Goal: Transaction & Acquisition: Purchase product/service

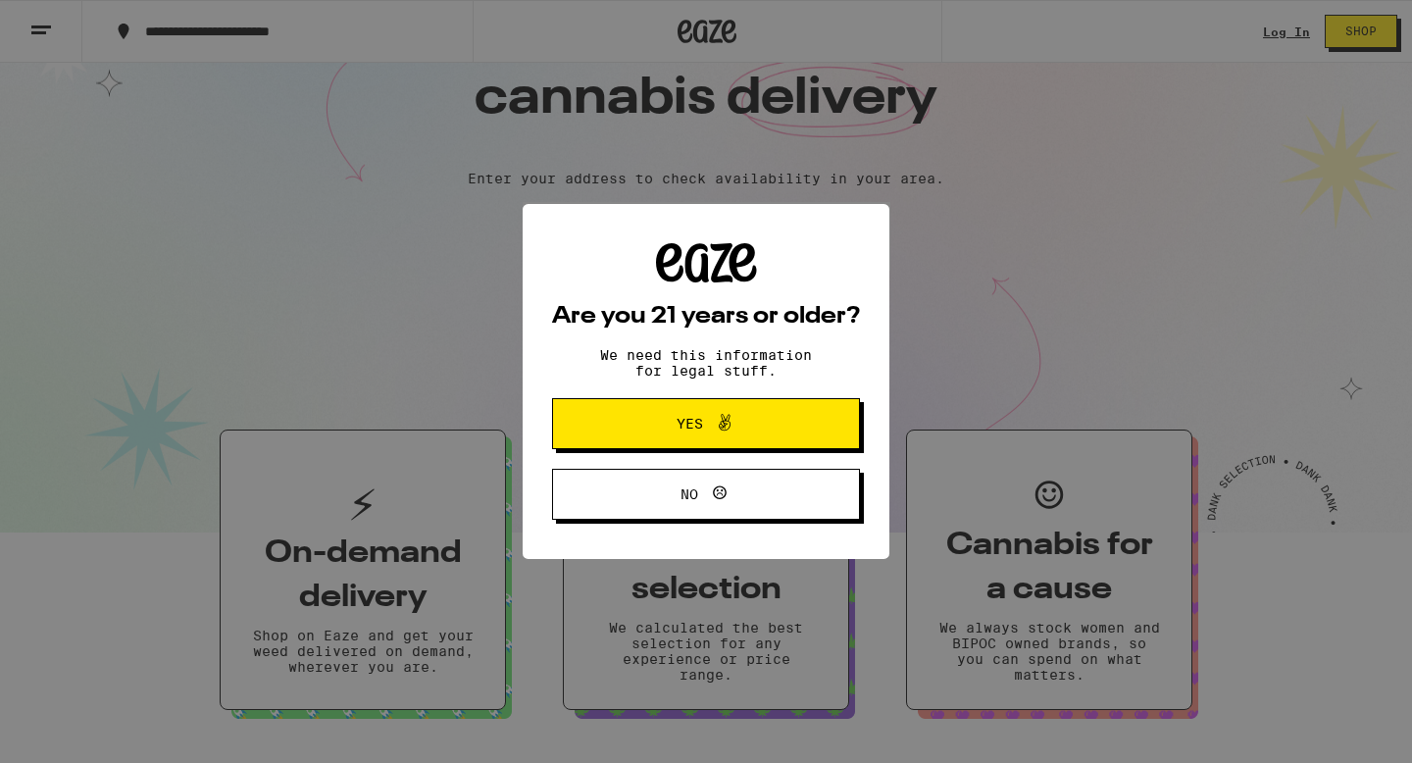
click at [737, 241] on div "Are you 21 years or older? We need this information for legal stuff. Yes No" at bounding box center [706, 382] width 367 height 356
click at [684, 421] on span "Yes" at bounding box center [690, 424] width 26 height 14
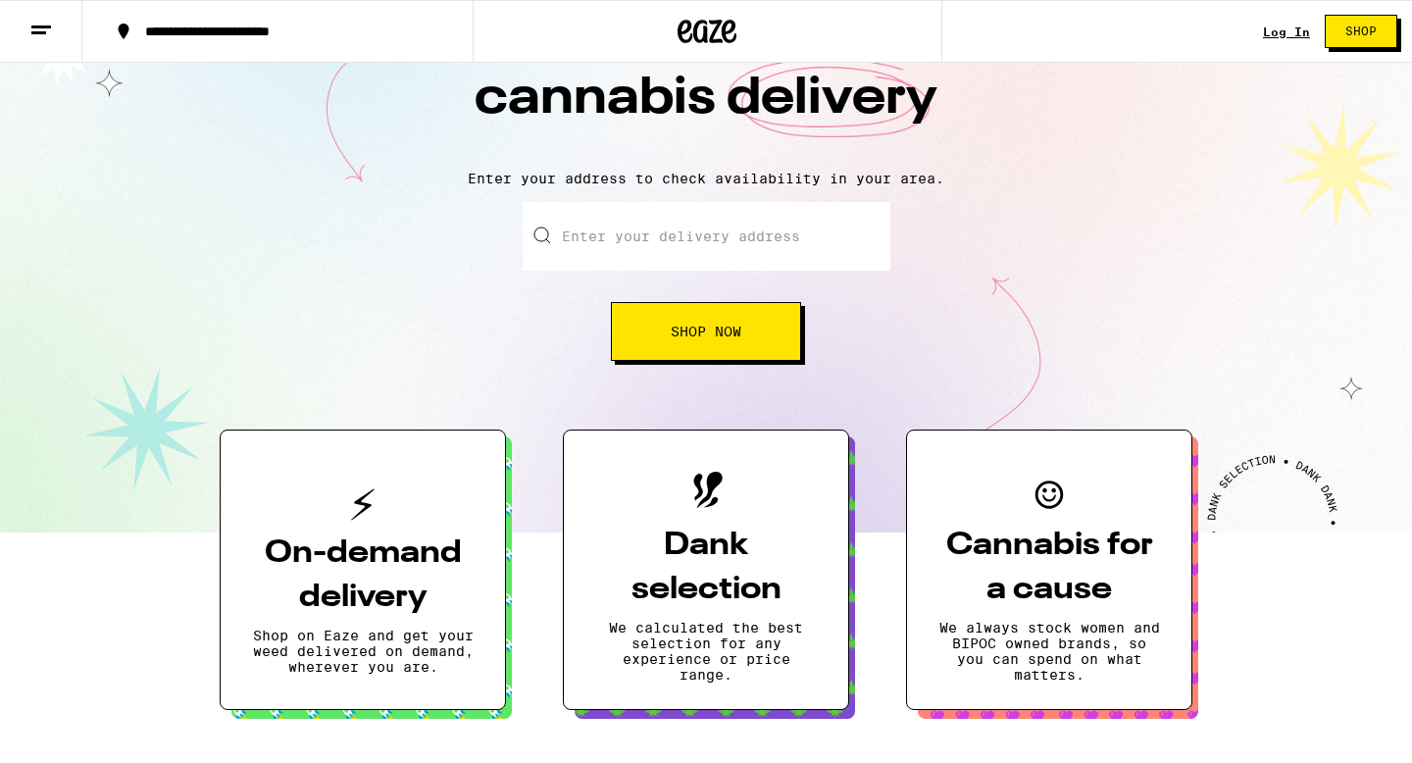
click at [716, 240] on input "Enter your delivery address" at bounding box center [707, 236] width 368 height 69
type input "[STREET_ADDRESS]"
type input "Apt 205"
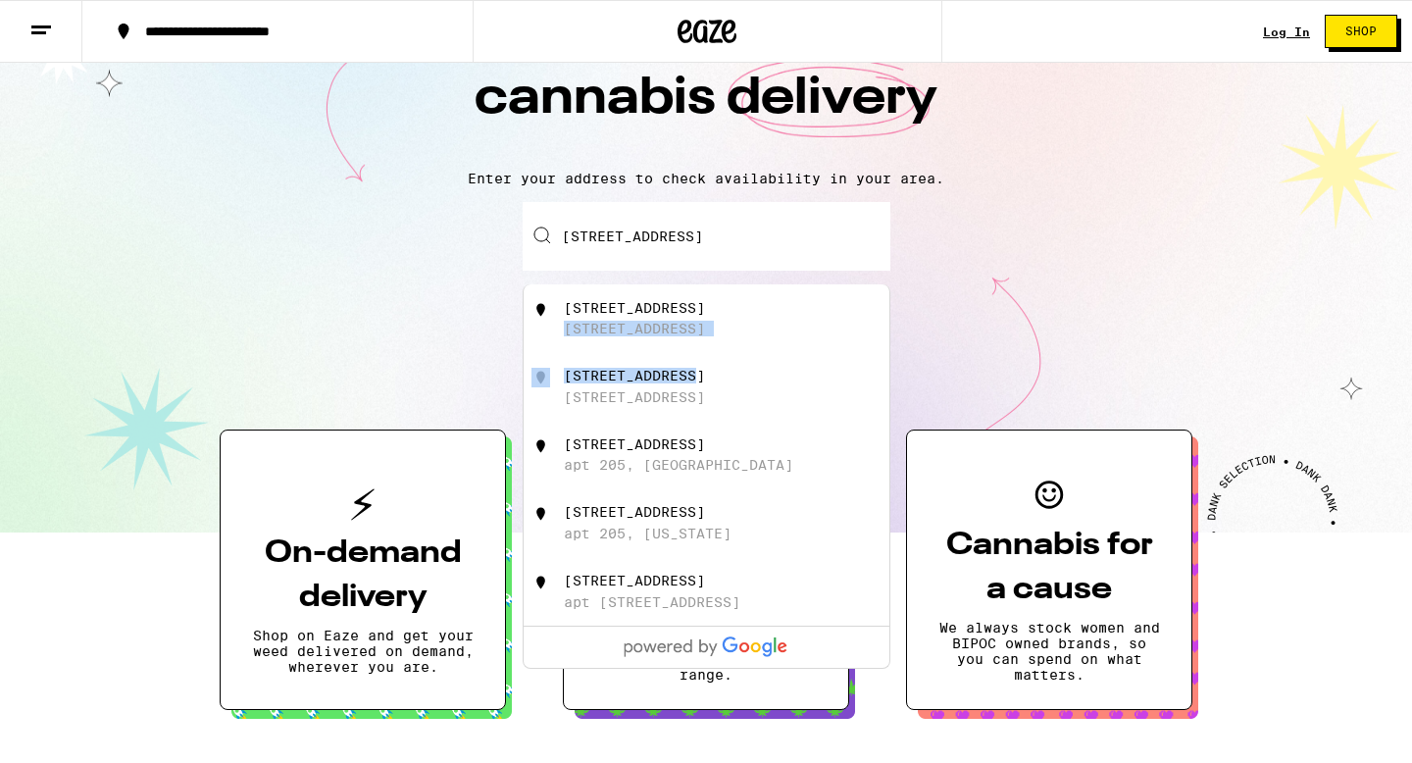
drag, startPoint x: 706, startPoint y: 324, endPoint x: 692, endPoint y: 395, distance: 72.9
click at [692, 395] on ul "[STREET_ADDRESS][GEOGRAPHIC_DATA] [STREET_ADDRESS][GEOGRAPHIC_DATA] [STREET_ADD…" at bounding box center [707, 476] width 368 height 384
click at [692, 395] on div "[STREET_ADDRESS]" at bounding box center [739, 386] width 350 height 37
type input "[STREET_ADDRESS]"
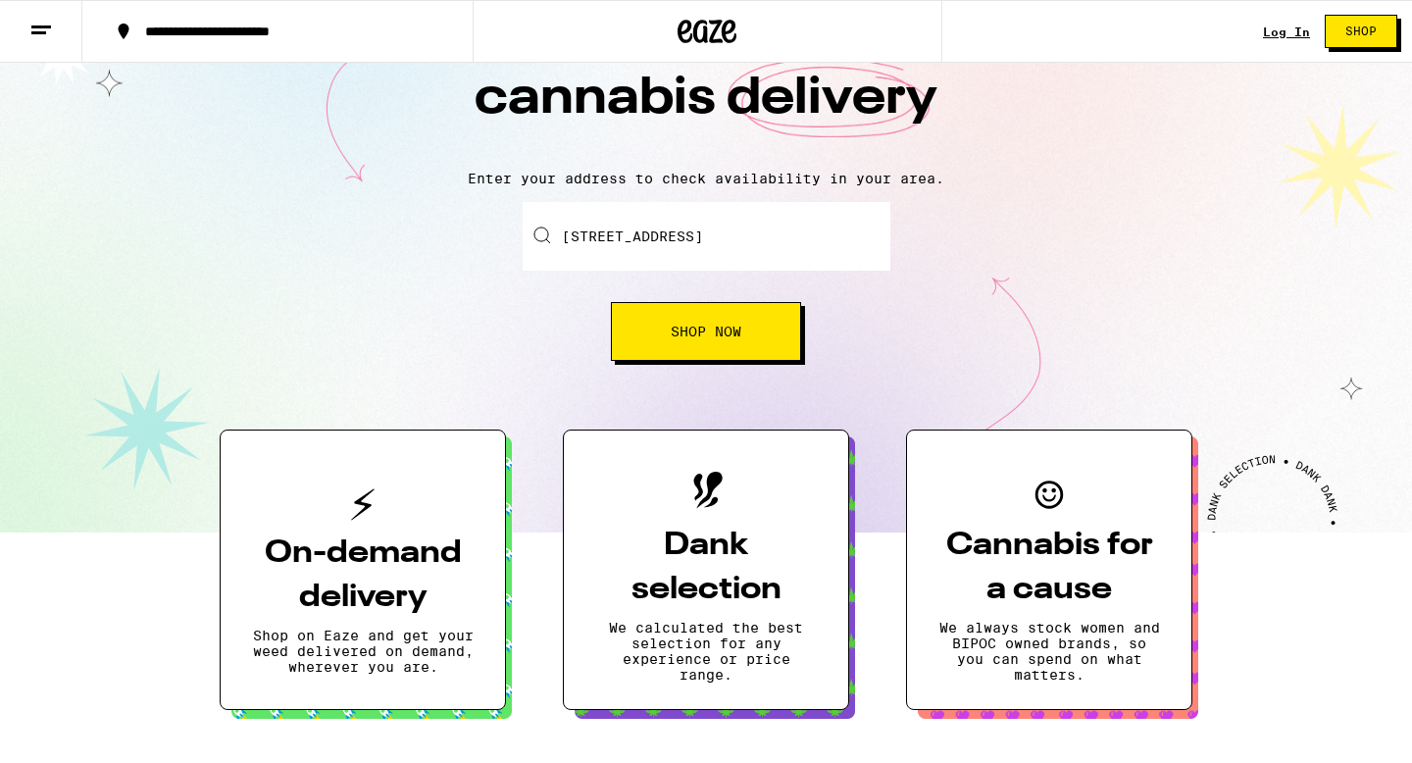
scroll to position [177, 0]
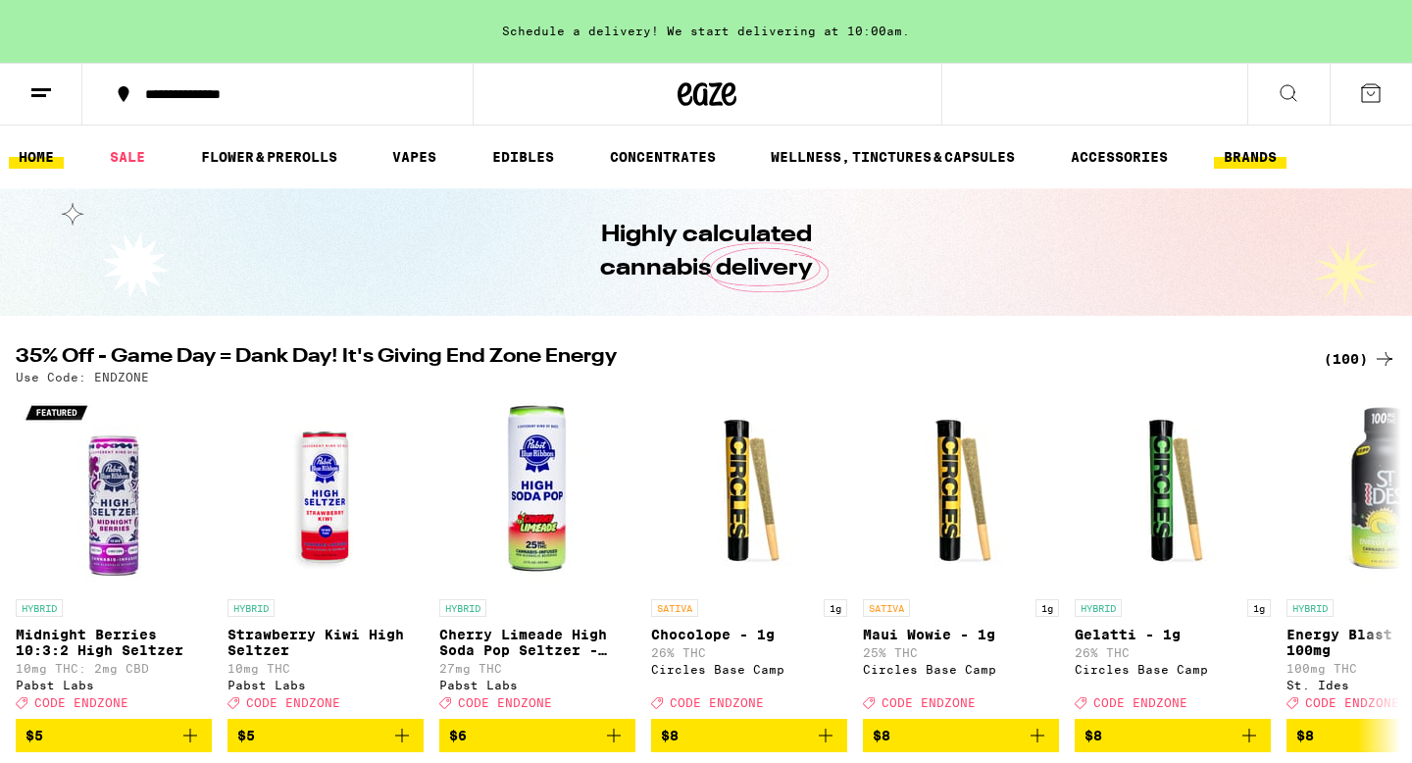
click at [1243, 155] on link "BRANDS" at bounding box center [1250, 157] width 73 height 24
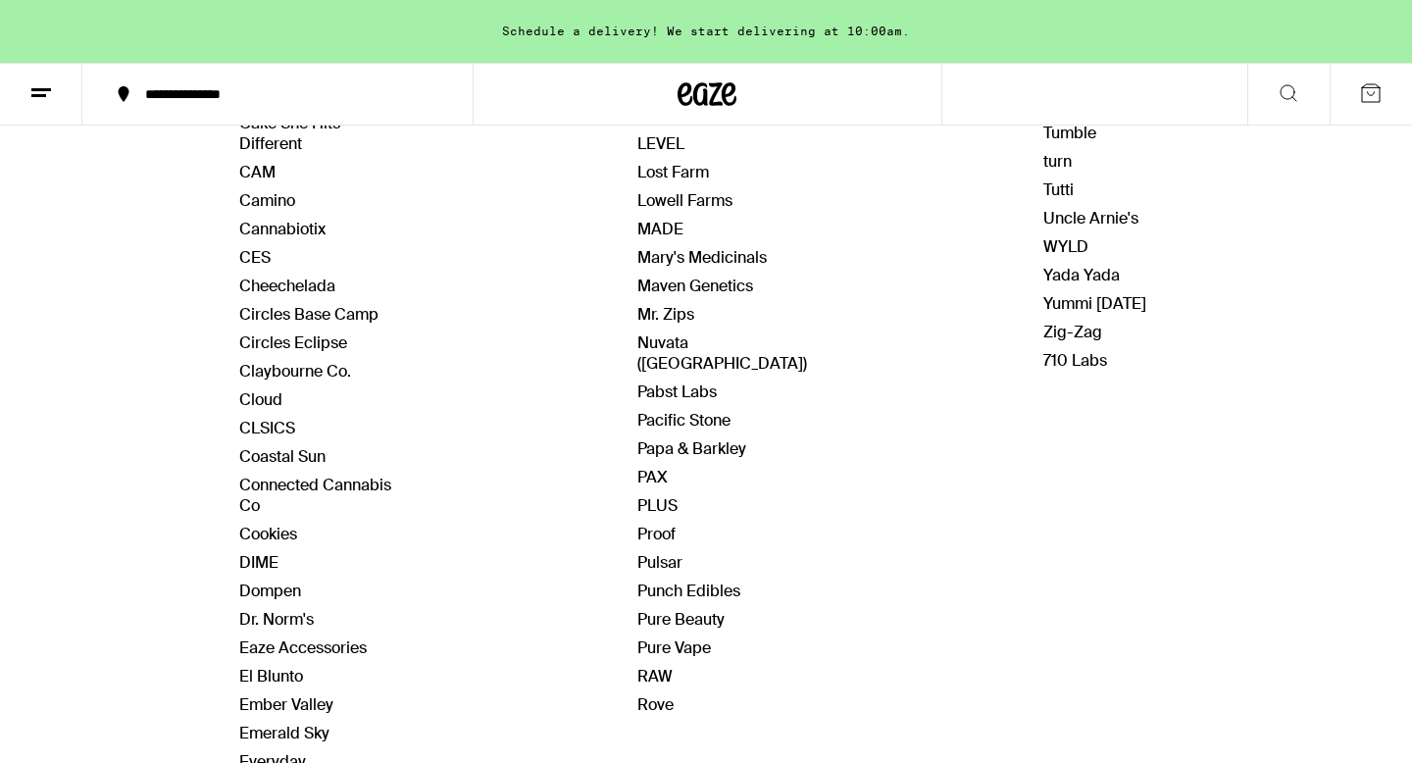
scroll to position [650, 0]
click at [645, 643] on div "Brands H - R Heavy Hitters Heirbloom [PERSON_NAME] Original Highatus Powered by…" at bounding box center [722, 369] width 170 height 1377
click at [647, 664] on link "RAW" at bounding box center [654, 674] width 35 height 21
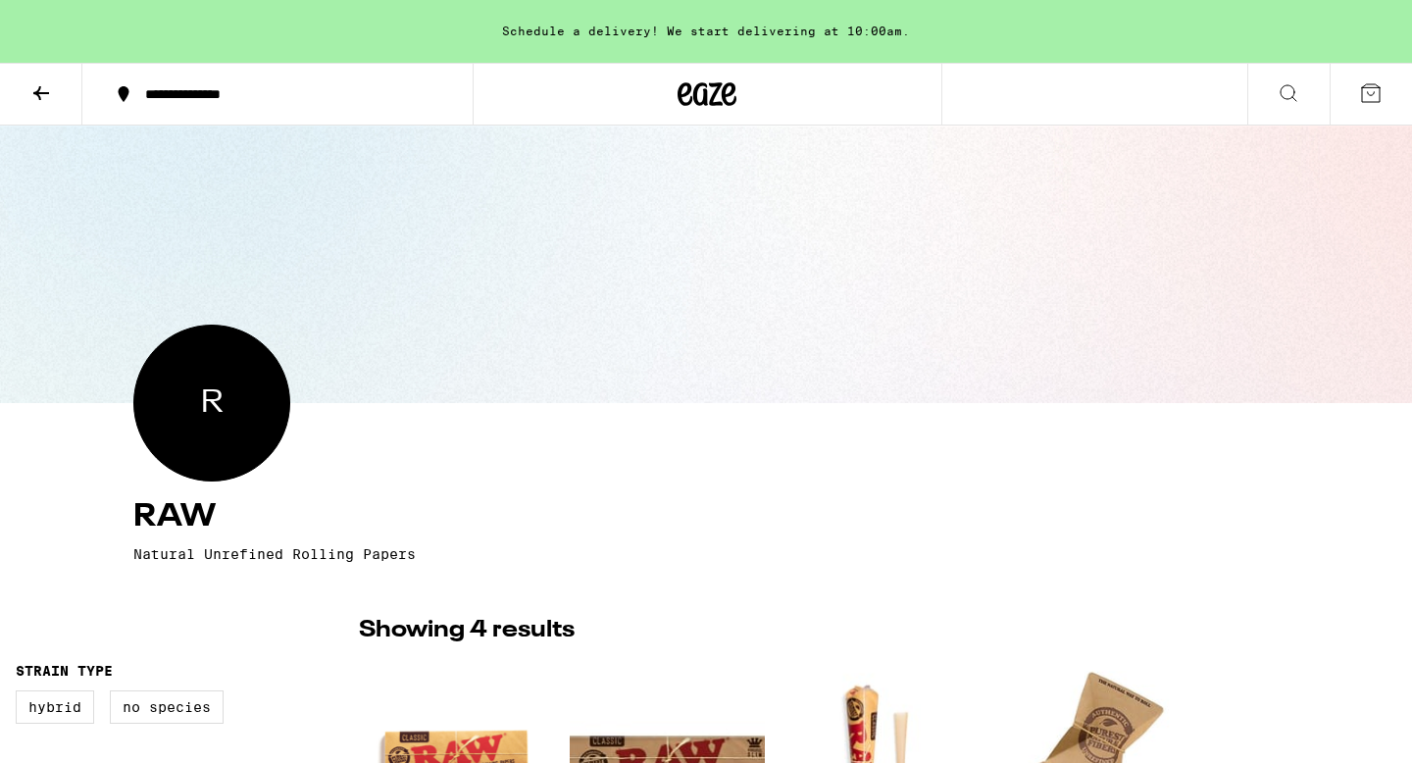
click at [1295, 95] on icon at bounding box center [1289, 93] width 24 height 24
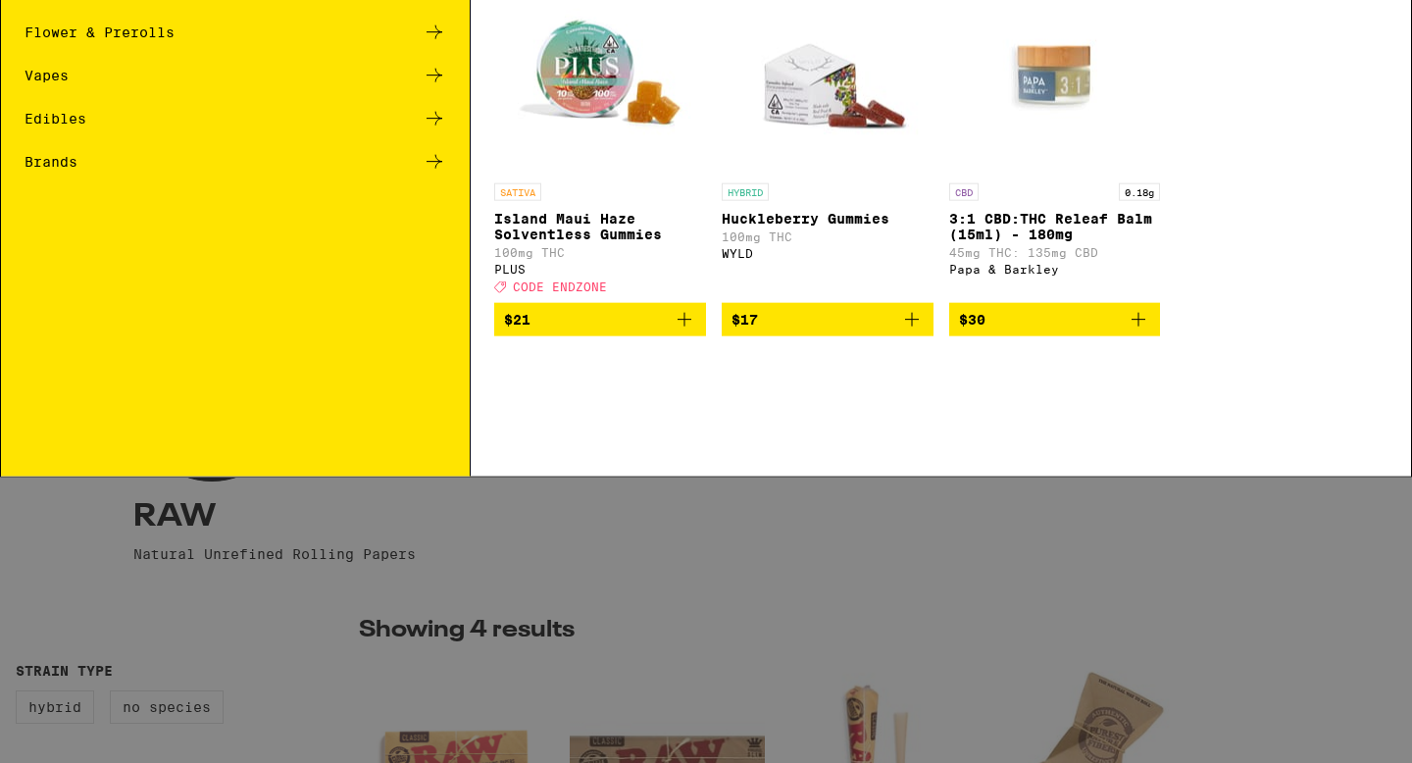
click at [1371, 36] on icon at bounding box center [1380, 31] width 29 height 29
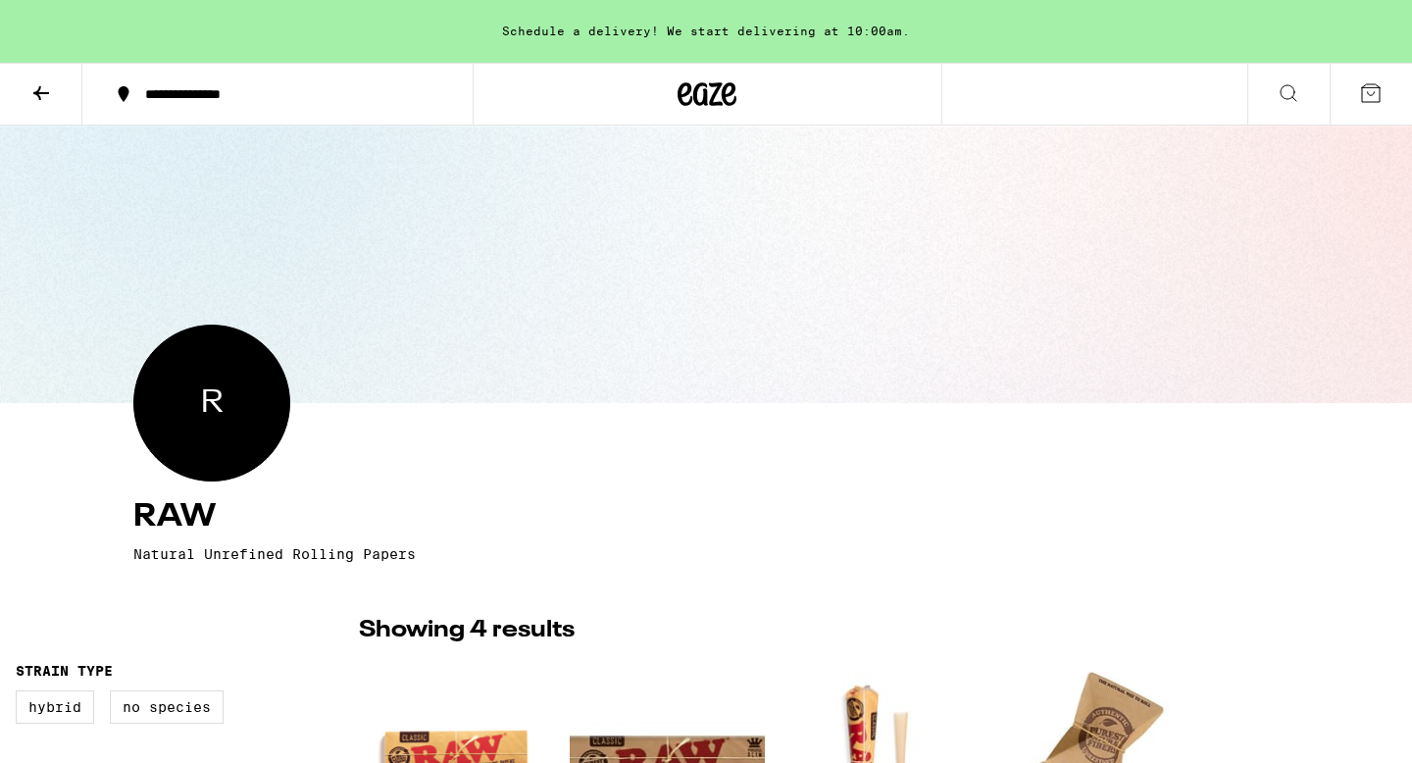
click at [46, 83] on icon at bounding box center [41, 93] width 24 height 24
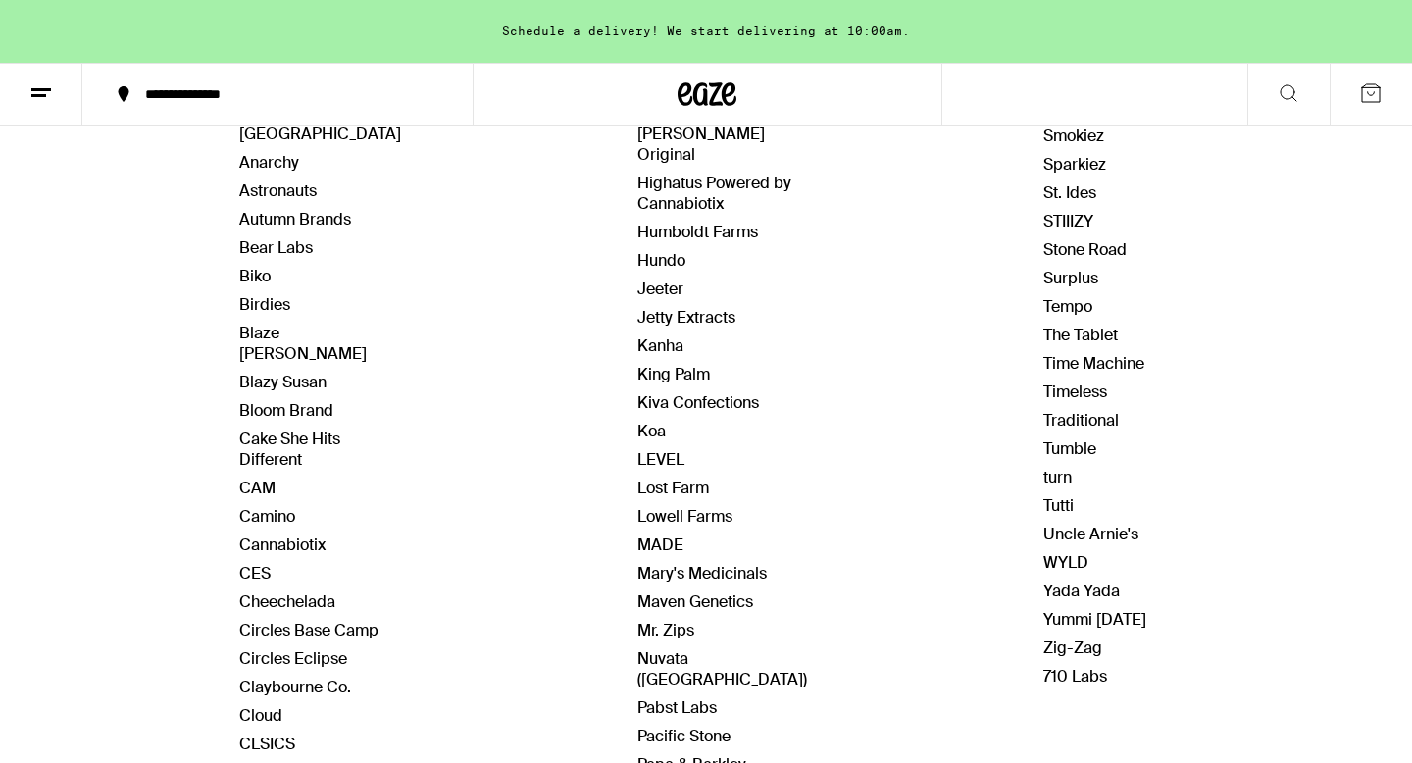
scroll to position [287, 0]
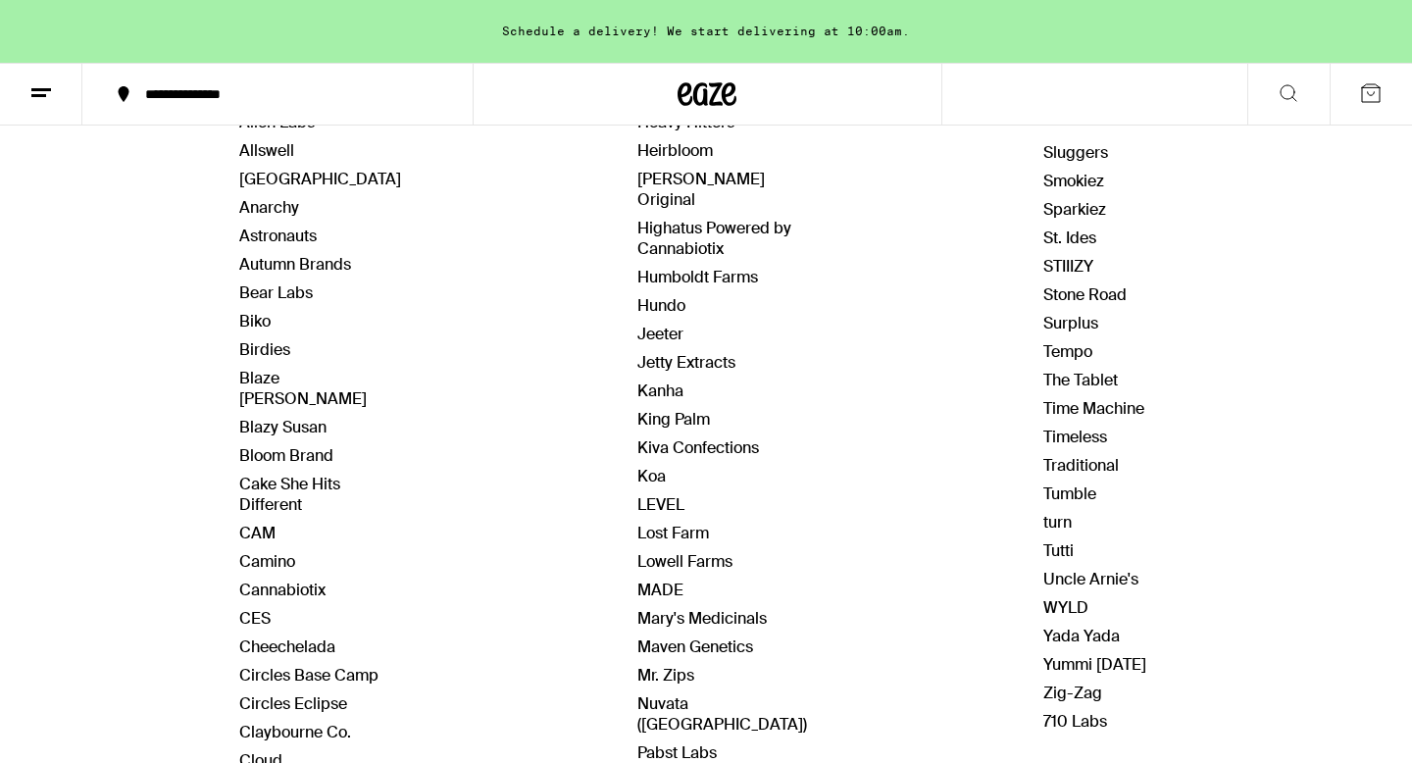
click at [29, 77] on button at bounding box center [41, 95] width 82 height 62
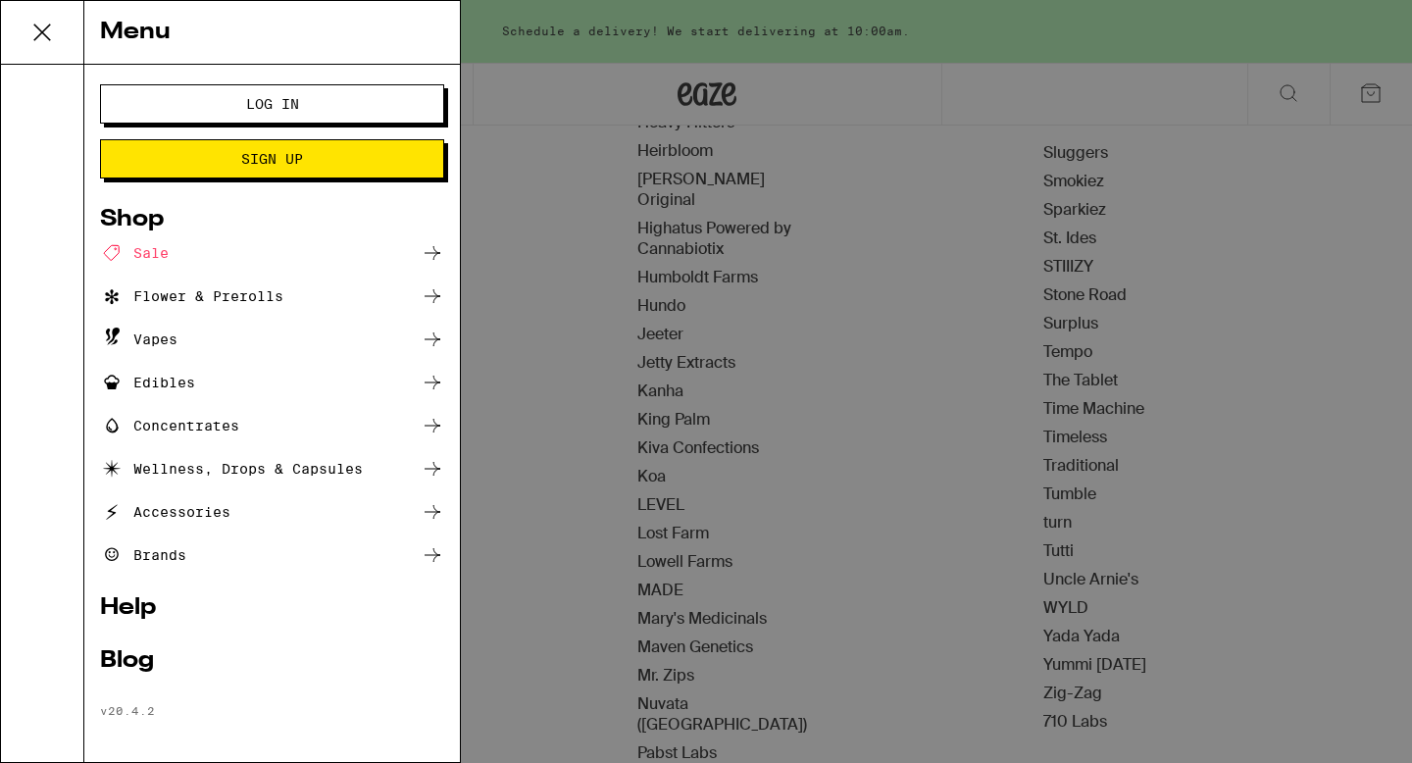
click at [153, 343] on div "Vapes" at bounding box center [138, 340] width 77 height 24
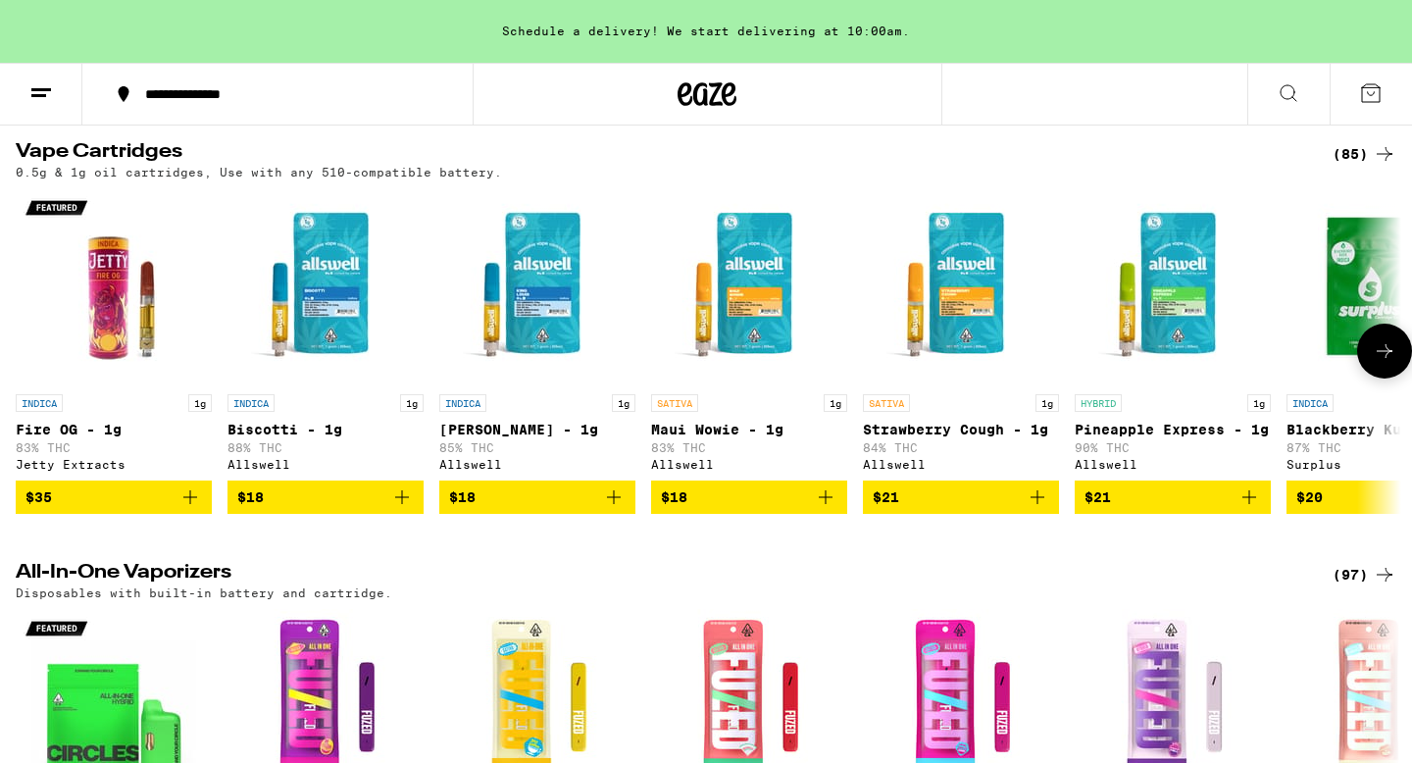
scroll to position [190, 0]
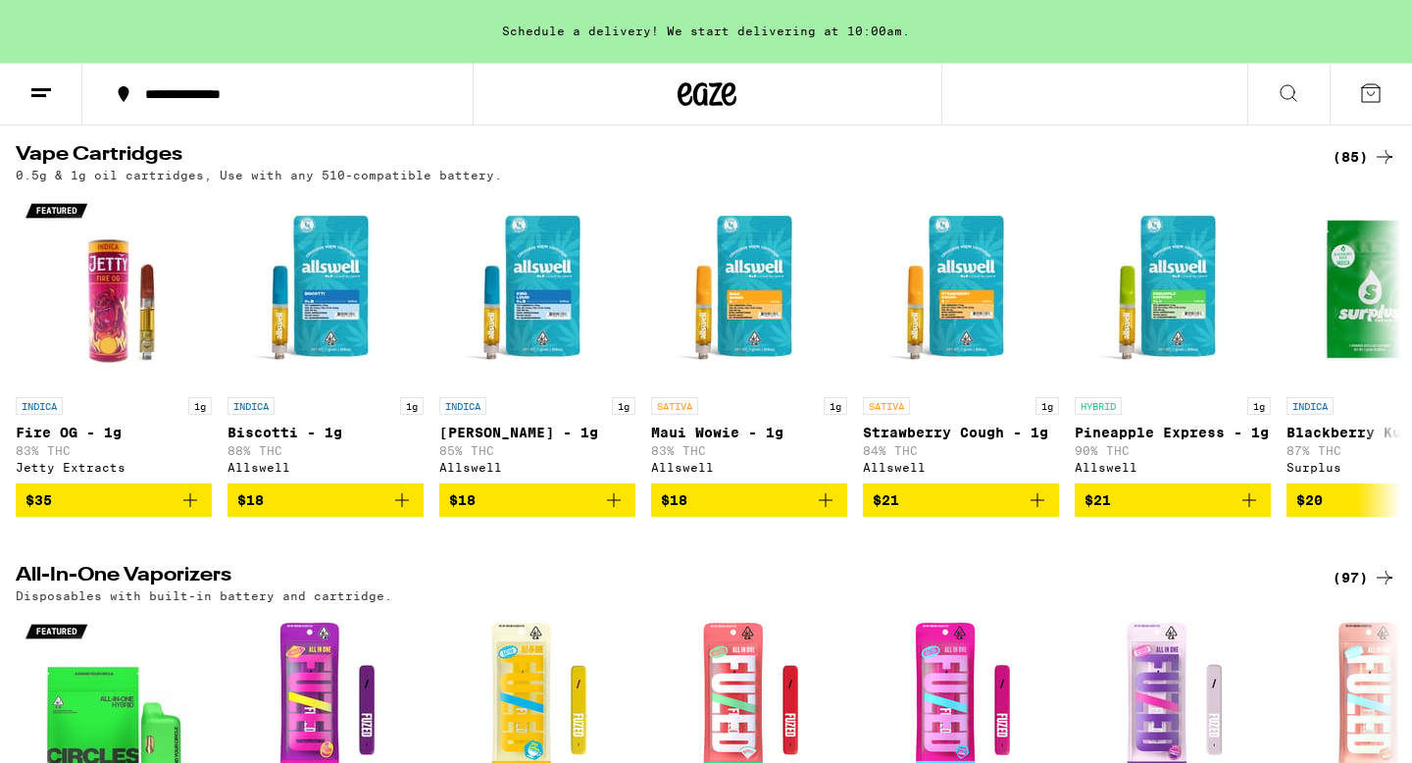
click at [1386, 153] on icon at bounding box center [1385, 157] width 24 height 24
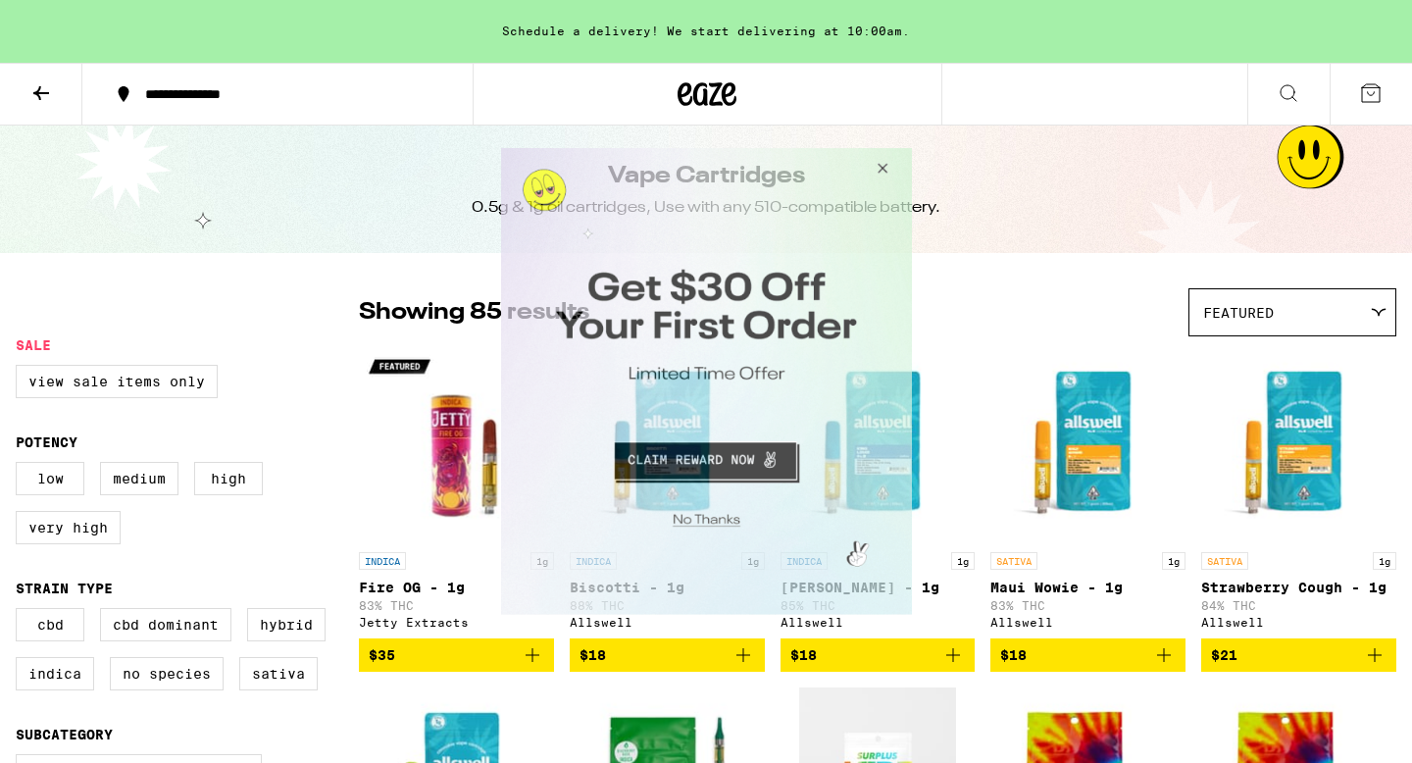
click at [716, 519] on button "Close Modal" at bounding box center [702, 517] width 399 height 30
